Goal: Entertainment & Leisure: Browse casually

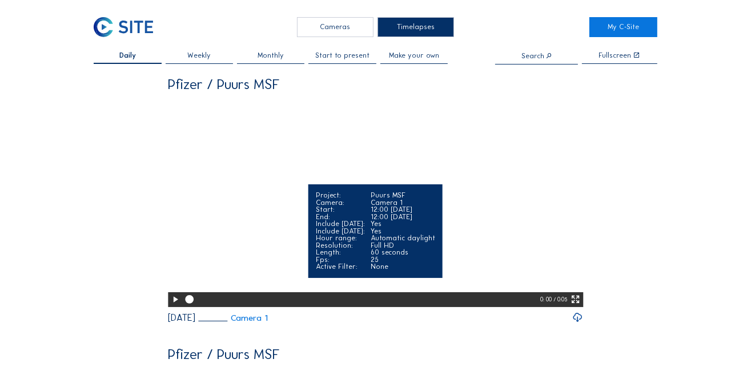
click at [296, 203] on video "Your browser does not support the video tag." at bounding box center [375, 202] width 415 height 208
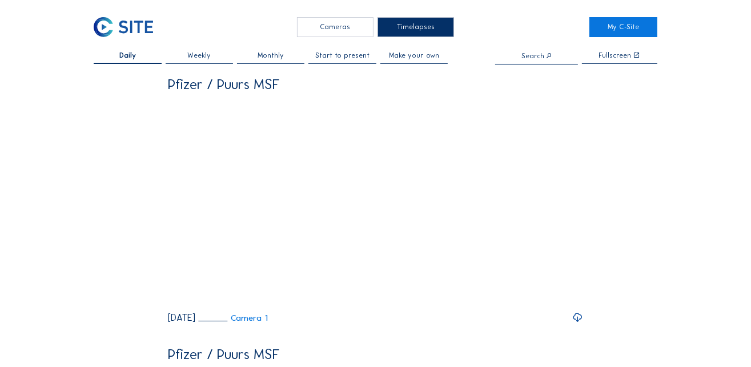
click at [120, 55] on span "Daily" at bounding box center [127, 55] width 17 height 7
click at [341, 25] on div "Cameras" at bounding box center [335, 27] width 76 height 20
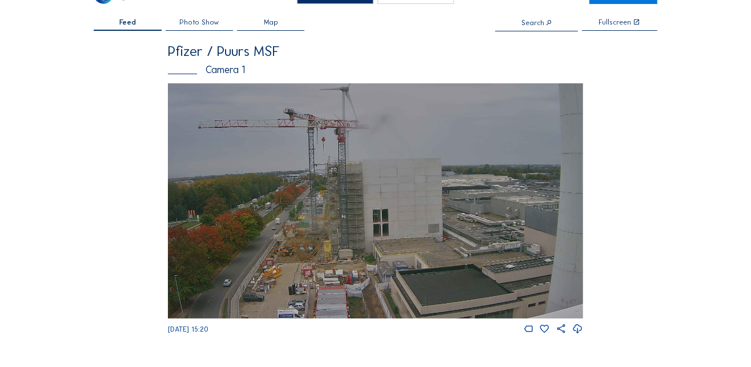
scroll to position [46, 0]
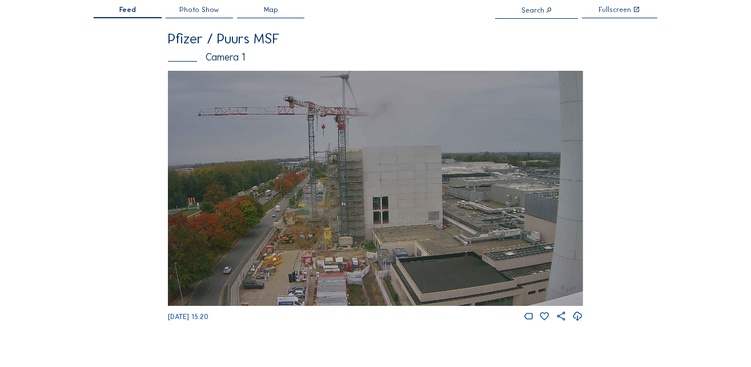
click at [291, 229] on img at bounding box center [375, 188] width 415 height 235
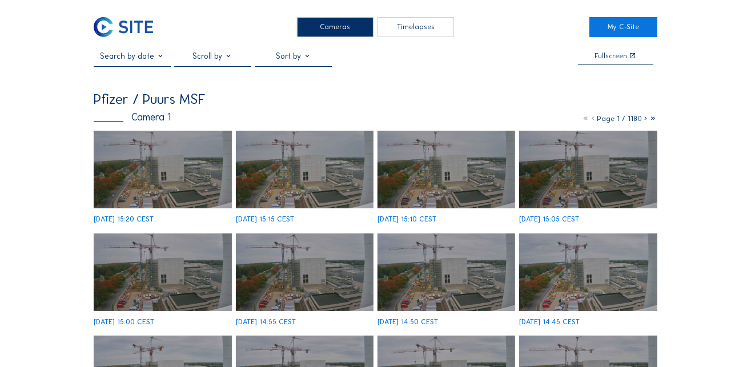
click at [135, 183] on img at bounding box center [163, 170] width 138 height 78
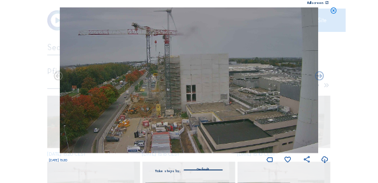
click at [142, 102] on img at bounding box center [189, 80] width 259 height 147
click at [361, 89] on div "Scroll to travel through time | Press 'Alt' Button + Scroll to Zoom | Click and…" at bounding box center [189, 91] width 378 height 183
click at [335, 5] on div "Scroll to travel through time | Press 'Alt' Button + Scroll to Zoom | Click and…" at bounding box center [189, 91] width 378 height 183
click at [336, 10] on icon at bounding box center [334, 10] width 7 height 7
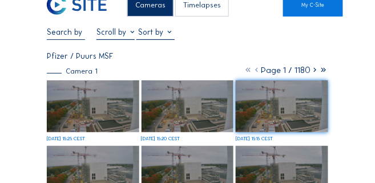
scroll to position [23, 0]
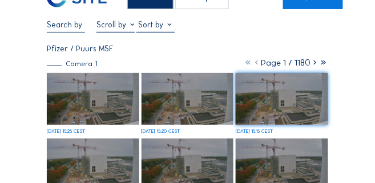
click at [94, 100] on img at bounding box center [93, 99] width 92 height 53
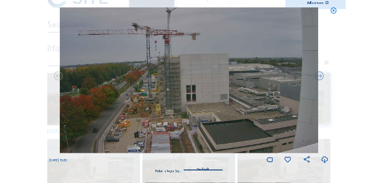
click at [333, 13] on icon at bounding box center [334, 10] width 7 height 7
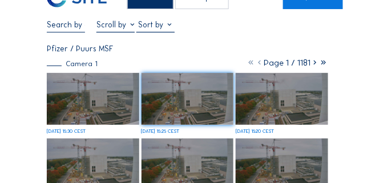
click at [102, 101] on img at bounding box center [93, 99] width 92 height 53
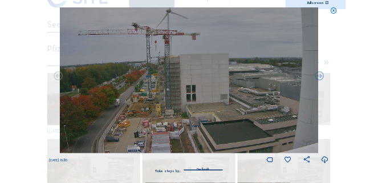
click at [337, 10] on icon at bounding box center [334, 10] width 7 height 7
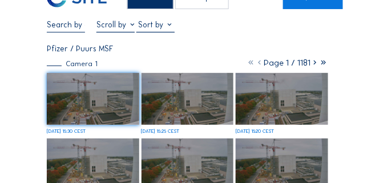
click at [123, 101] on img at bounding box center [93, 99] width 92 height 53
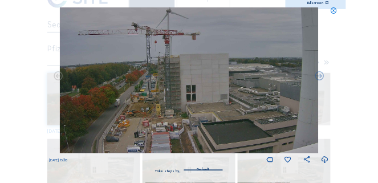
click at [336, 12] on icon at bounding box center [334, 10] width 7 height 7
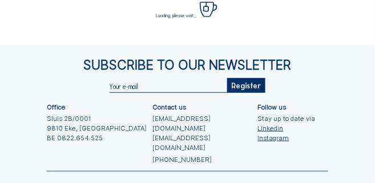
scroll to position [0, 0]
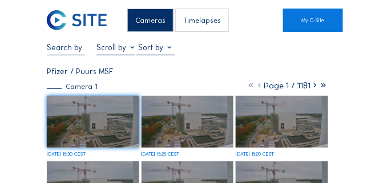
click at [97, 119] on img at bounding box center [93, 122] width 92 height 53
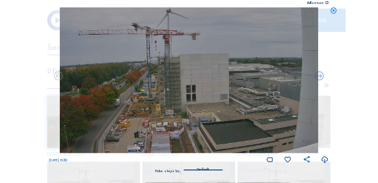
click at [334, 11] on icon at bounding box center [334, 10] width 7 height 7
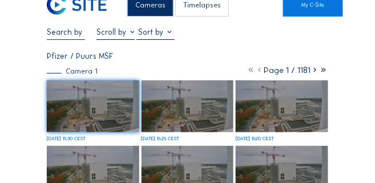
scroll to position [23, 0]
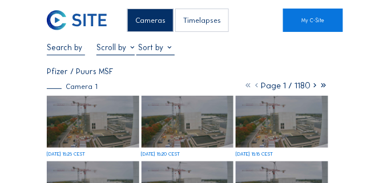
scroll to position [23, 0]
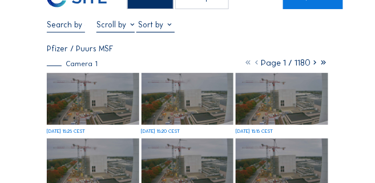
click at [122, 103] on img at bounding box center [93, 99] width 92 height 53
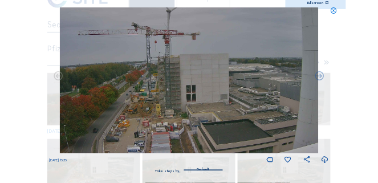
click at [334, 11] on icon at bounding box center [334, 10] width 7 height 7
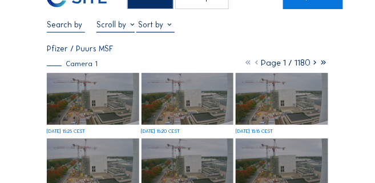
scroll to position [0, 0]
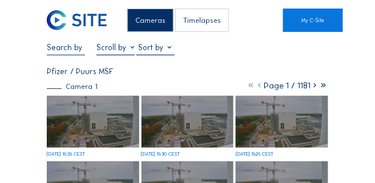
click at [116, 115] on img at bounding box center [93, 122] width 92 height 53
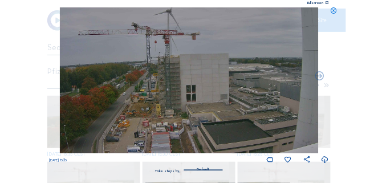
click at [336, 11] on icon at bounding box center [334, 10] width 7 height 7
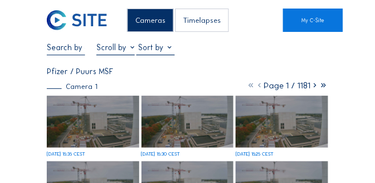
click at [120, 116] on img at bounding box center [93, 122] width 92 height 53
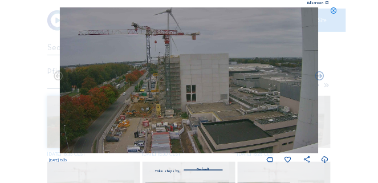
click at [342, 89] on div "Scroll to travel through time | Press 'Alt' Button + Scroll to Zoom | Click and…" at bounding box center [189, 91] width 378 height 183
click at [321, 75] on icon at bounding box center [320, 76] width 11 height 11
click at [60, 75] on icon at bounding box center [58, 76] width 11 height 11
click at [321, 77] on icon at bounding box center [320, 76] width 11 height 11
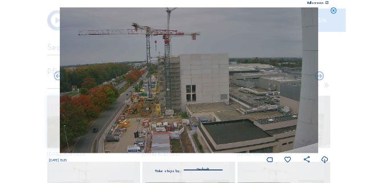
click at [321, 77] on icon at bounding box center [320, 76] width 11 height 11
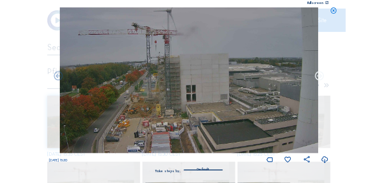
click at [321, 77] on icon at bounding box center [320, 76] width 11 height 11
click at [59, 78] on icon at bounding box center [58, 76] width 11 height 11
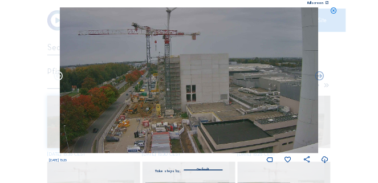
click at [60, 78] on icon at bounding box center [58, 76] width 11 height 11
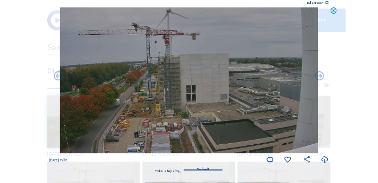
click at [60, 78] on icon at bounding box center [58, 76] width 11 height 11
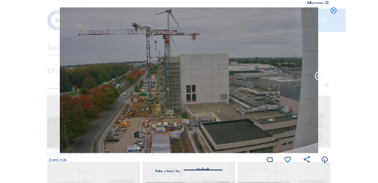
click at [323, 76] on icon at bounding box center [320, 76] width 11 height 11
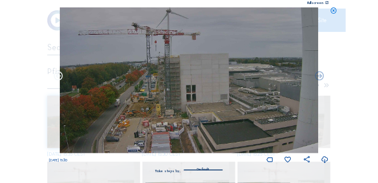
click at [59, 76] on icon at bounding box center [58, 76] width 11 height 11
click at [350, 62] on div "Scroll to travel through time | Press 'Alt' Button + Scroll to Zoom | Click and…" at bounding box center [189, 91] width 378 height 183
click at [335, 7] on icon at bounding box center [334, 10] width 7 height 7
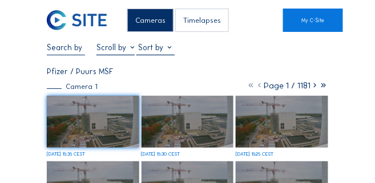
click at [87, 128] on img at bounding box center [93, 122] width 92 height 53
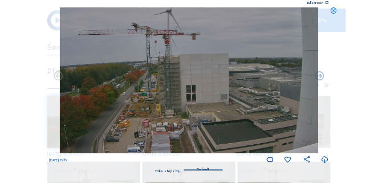
click at [334, 11] on icon at bounding box center [334, 10] width 7 height 7
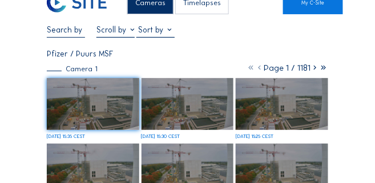
scroll to position [46, 0]
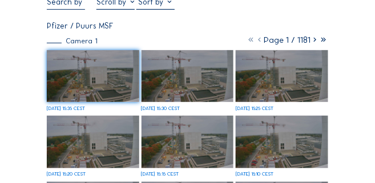
click at [85, 71] on img at bounding box center [93, 76] width 92 height 53
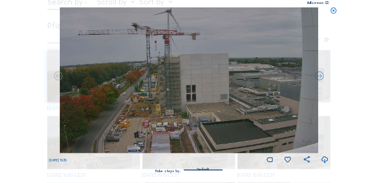
click at [334, 10] on icon at bounding box center [334, 10] width 7 height 7
